Goal: Use online tool/utility: Use online tool/utility

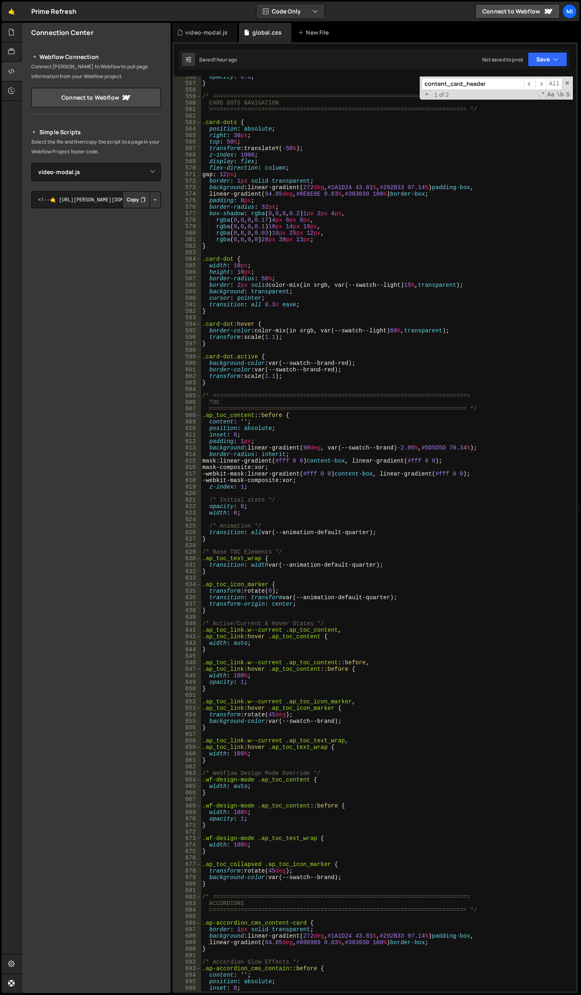
select select "47444"
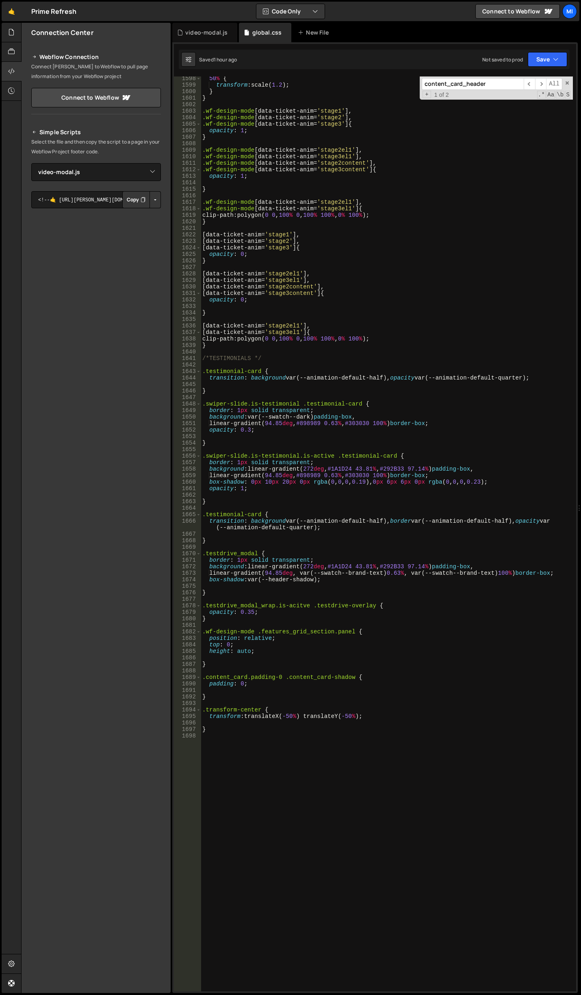
scroll to position [10860, 0]
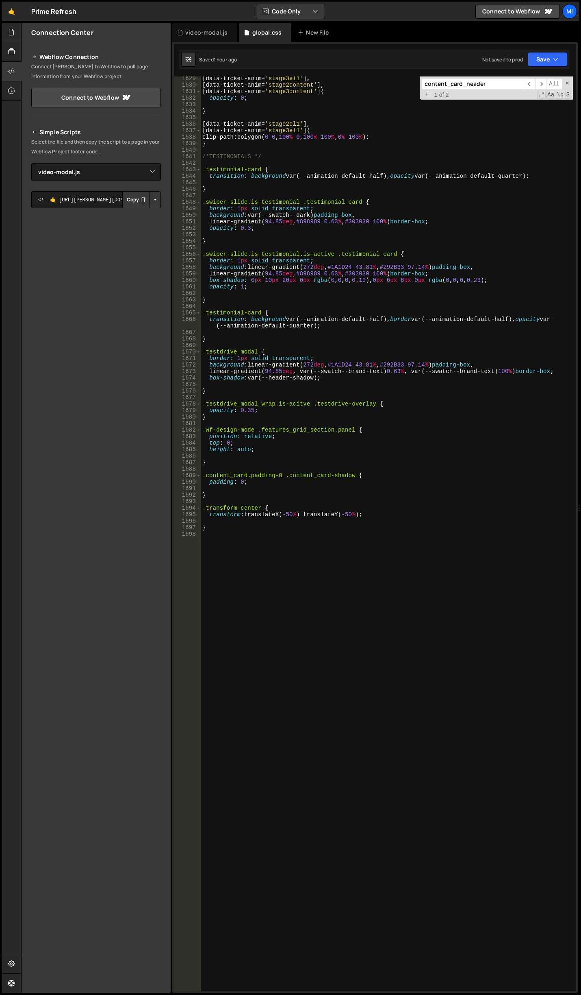
click at [310, 746] on div "[ data-ticket-anim = ' stage3el1 ' ], [ data-ticket-anim = ' stage2content ' ],…" at bounding box center [387, 539] width 372 height 928
type textarea ".uc-rich-text.is-green italic {}"
drag, startPoint x: 282, startPoint y: 540, endPoint x: 302, endPoint y: 527, distance: 24.0
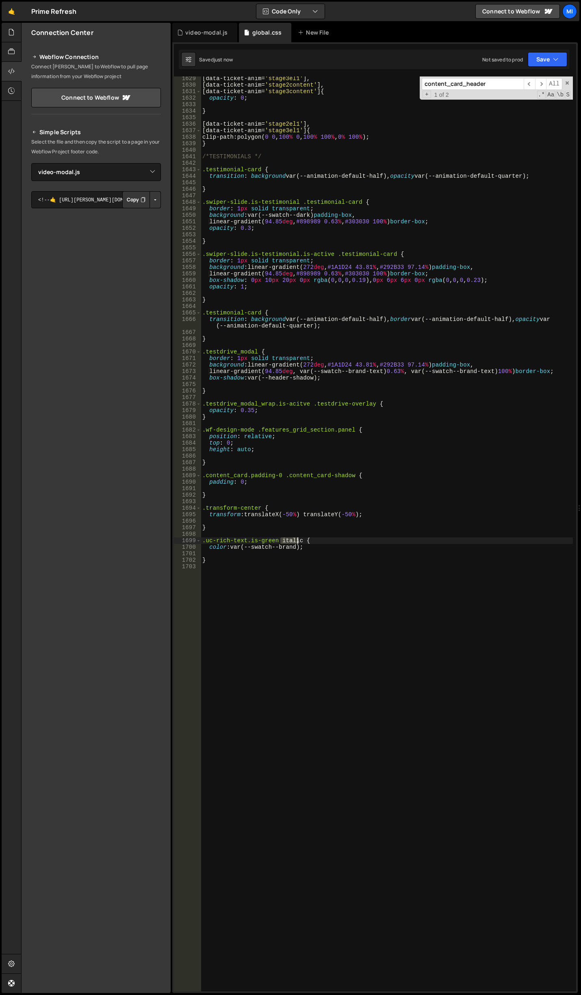
click at [299, 538] on div "[ data-ticket-anim = ' stage3el1 ' ], [ data-ticket-anim = ' stage2content ' ],…" at bounding box center [387, 539] width 372 height 928
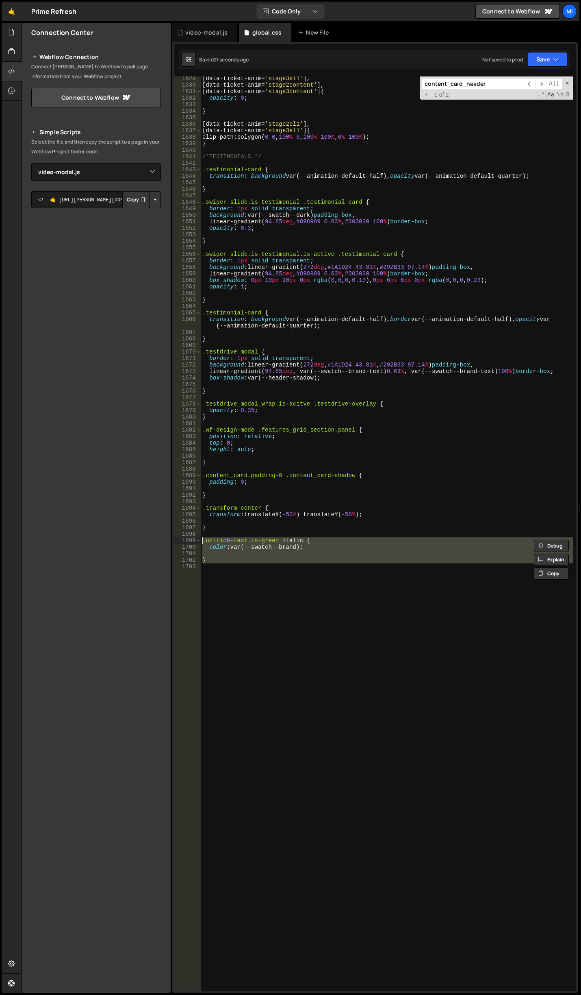
drag, startPoint x: 240, startPoint y: 566, endPoint x: 185, endPoint y: 541, distance: 59.9
click at [185, 541] on div ".uc-rich-text.is-green italic { 1629 1630 1631 1632 1633 1634 1635 1636 1637 16…" at bounding box center [375, 533] width 403 height 915
click at [284, 542] on div "[ data-ticket-anim = ' stage3el1 ' ], [ data-ticket-anim = ' stage2content ' ],…" at bounding box center [387, 533] width 372 height 915
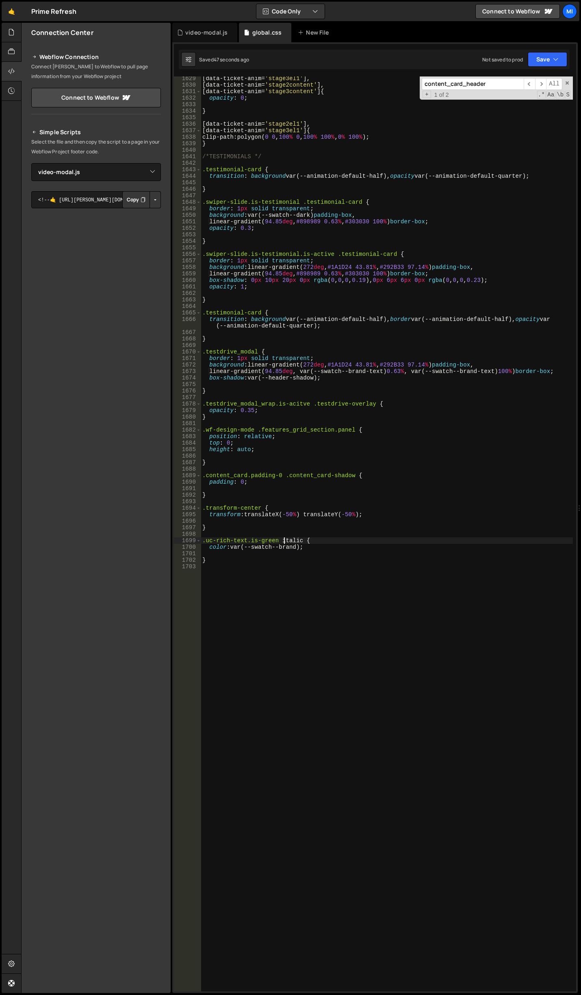
click at [300, 539] on div "[ data-ticket-anim = ' stage3el1 ' ], [ data-ticket-anim = ' stage2content ' ],…" at bounding box center [387, 539] width 372 height 928
click at [301, 548] on div "[ data-ticket-anim = ' stage3el1 ' ], [ data-ticket-anim = ' stage2content ' ],…" at bounding box center [387, 539] width 372 height 928
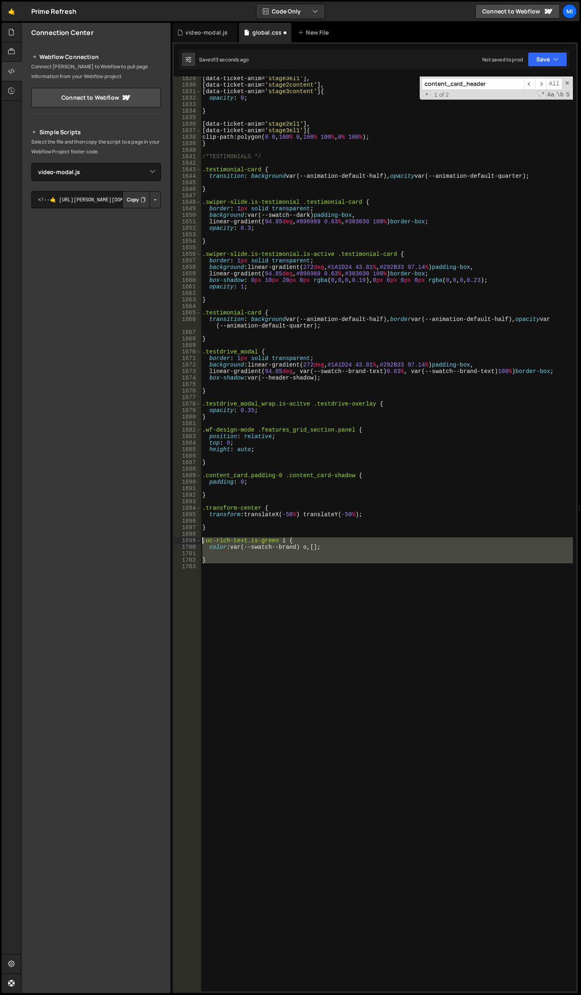
drag, startPoint x: 209, startPoint y: 580, endPoint x: 172, endPoint y: 541, distance: 53.2
click at [172, 541] on div "Files New File Javascript files 0 cards-home.js 0 0 get-demo.js 0 0 get-demo-mo…" at bounding box center [301, 508] width 560 height 970
paste textarea "}"
type textarea "}"
